Goal: Information Seeking & Learning: Learn about a topic

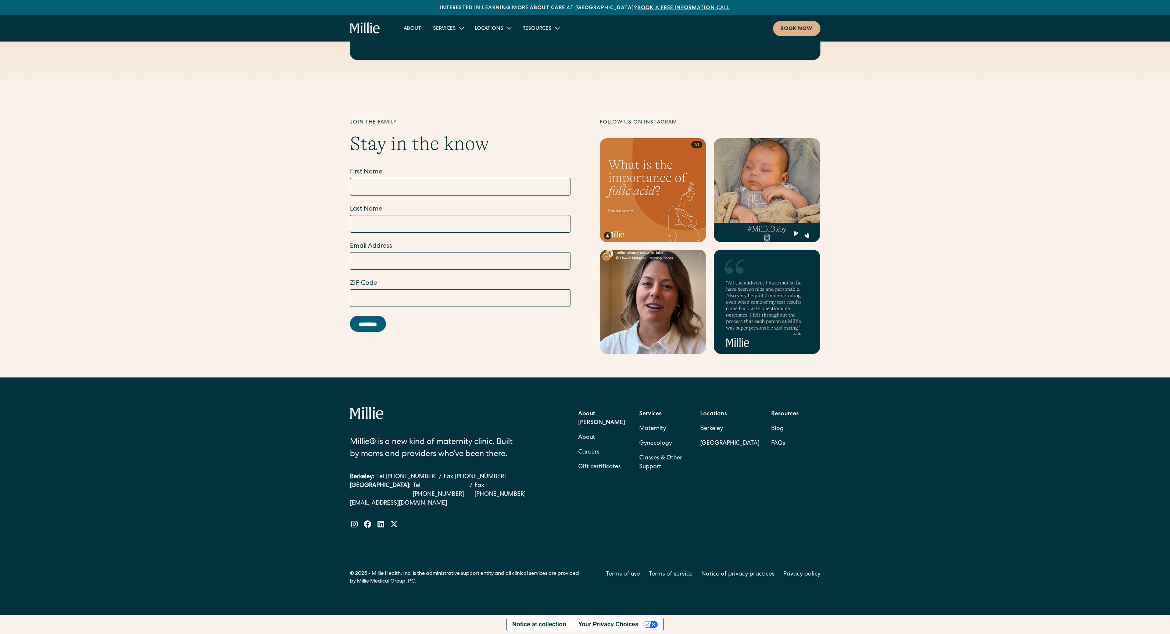
scroll to position [3487, 0]
click at [588, 445] on link "Careers" at bounding box center [588, 452] width 21 height 15
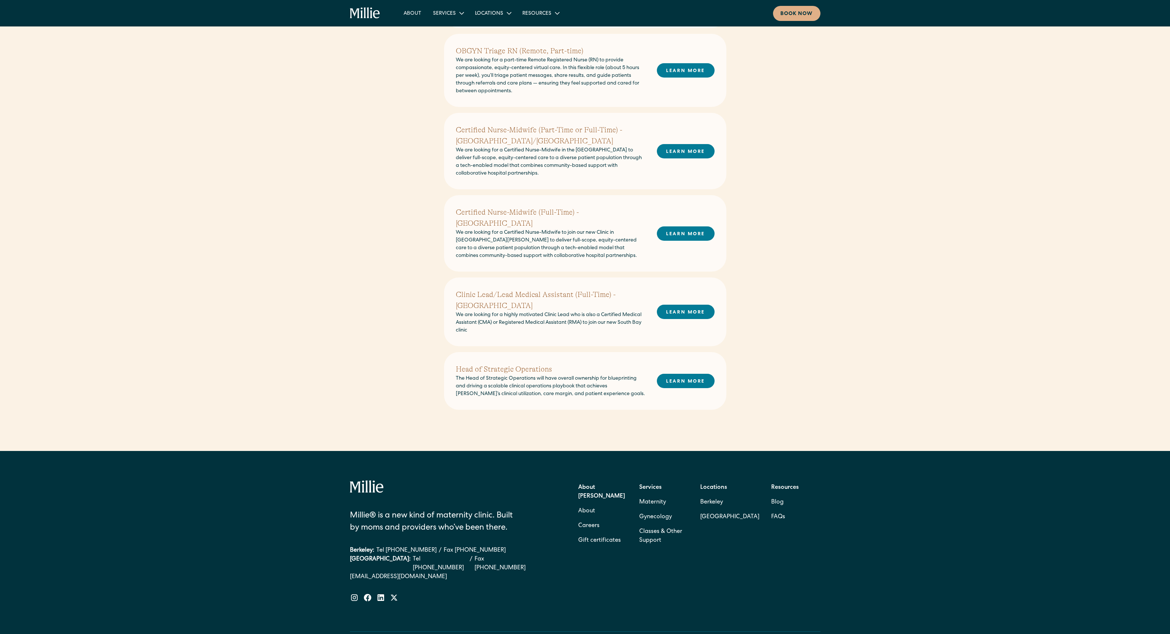
scroll to position [286, 0]
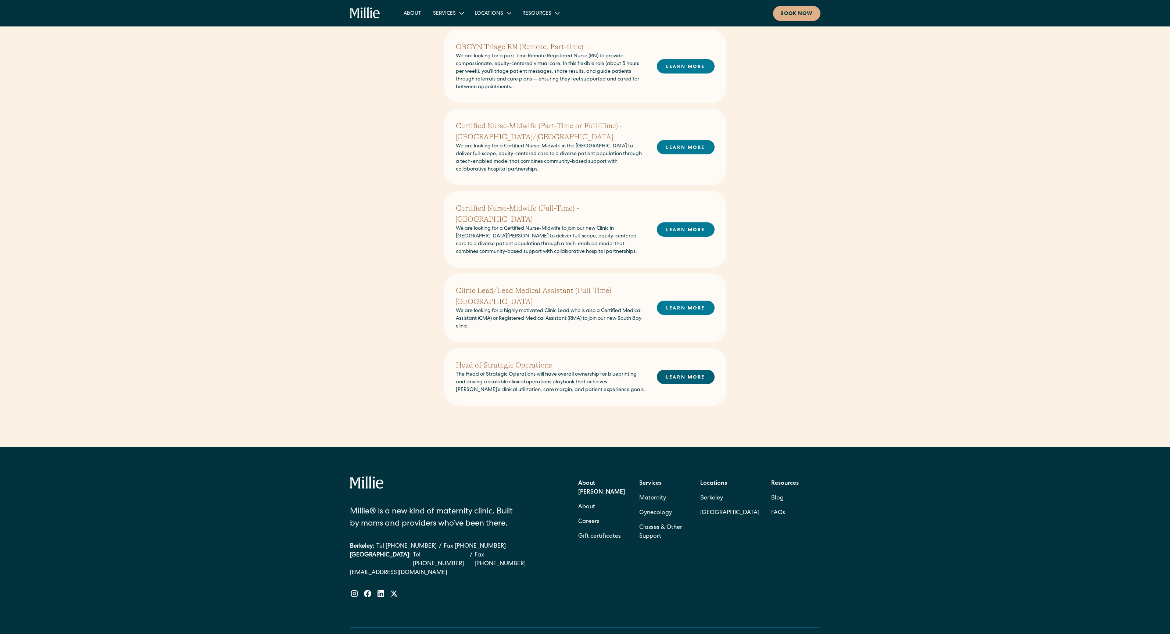
click at [701, 384] on link "LEARN MORE" at bounding box center [686, 377] width 58 height 14
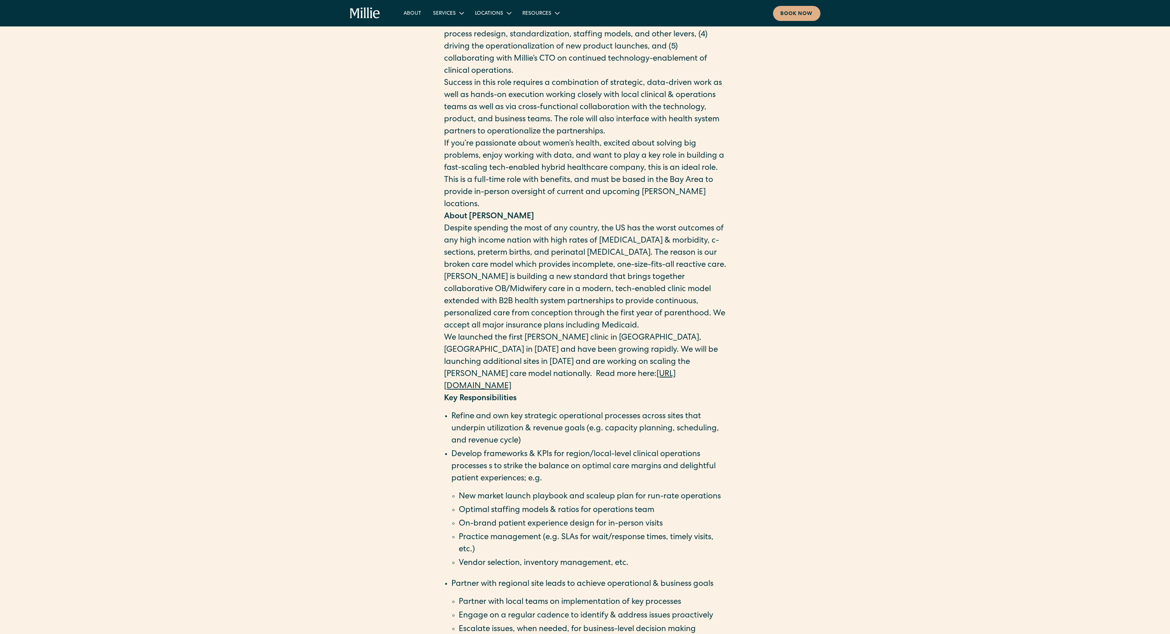
scroll to position [257, 0]
